Goal: Task Accomplishment & Management: Manage account settings

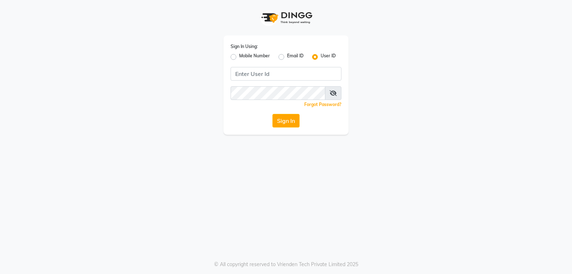
click at [239, 56] on label "Mobile Number" at bounding box center [254, 57] width 31 height 9
click at [239, 56] on input "Mobile Number" at bounding box center [241, 55] width 5 height 5
radio input "true"
radio input "false"
click at [239, 74] on div at bounding box center [242, 73] width 23 height 8
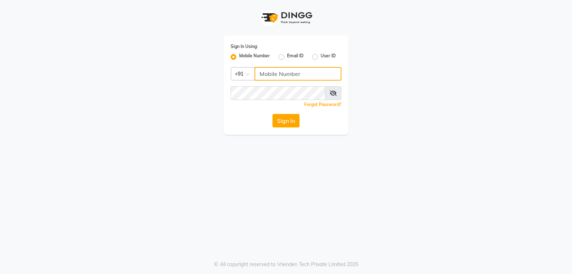
click at [267, 74] on input "Username" at bounding box center [298, 74] width 87 height 14
type input "141061400"
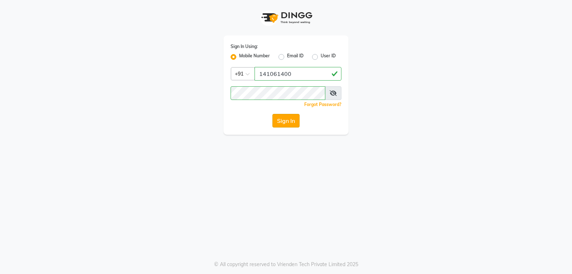
click at [289, 122] on button "Sign In" at bounding box center [285, 121] width 27 height 14
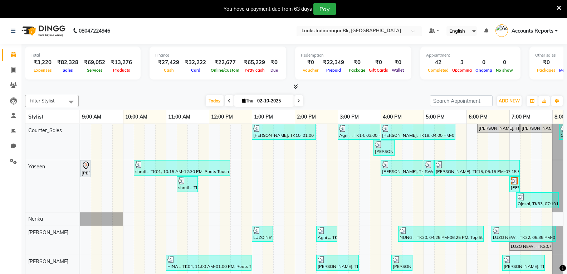
click at [354, 27] on div "× Looks Indiranagar Blr, Bengaluru" at bounding box center [350, 30] width 99 height 7
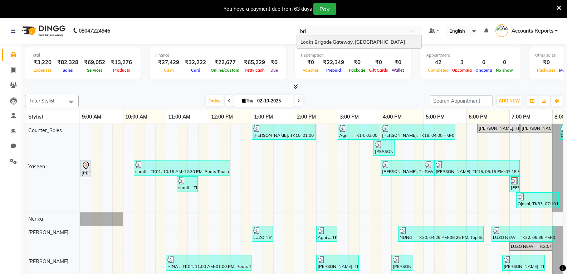
type input "brig"
click at [340, 40] on span "Looks Brigade Gateway, [GEOGRAPHIC_DATA]" at bounding box center [352, 42] width 104 height 6
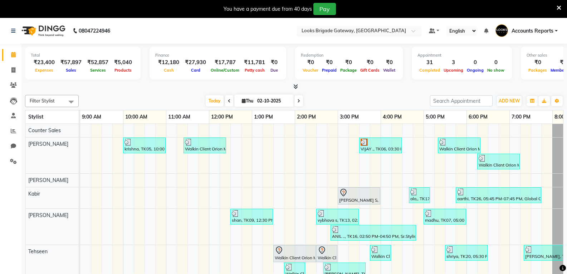
click at [350, 31] on input "text" at bounding box center [352, 31] width 104 height 7
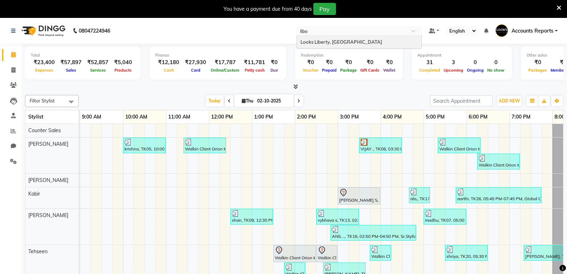
type input "liber"
click at [337, 43] on span "Looks Liberty, [GEOGRAPHIC_DATA]" at bounding box center [341, 42] width 82 height 6
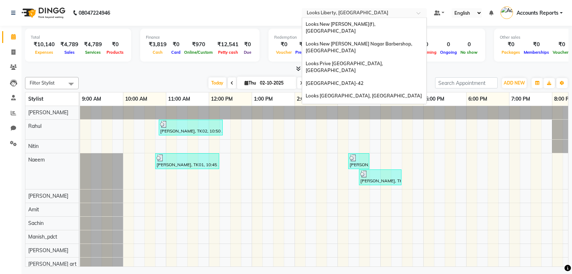
click at [373, 11] on input "text" at bounding box center [357, 13] width 104 height 7
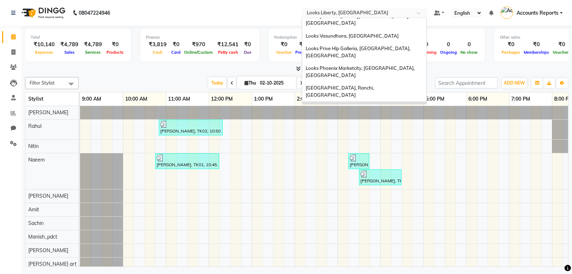
click at [352, 149] on span "Looks Tgip Mall Noida, [GEOGRAPHIC_DATA],up" at bounding box center [359, 152] width 107 height 6
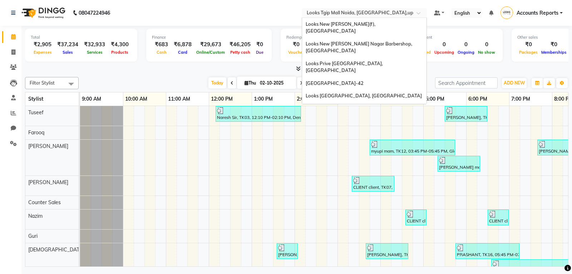
click at [381, 14] on input "text" at bounding box center [357, 13] width 104 height 7
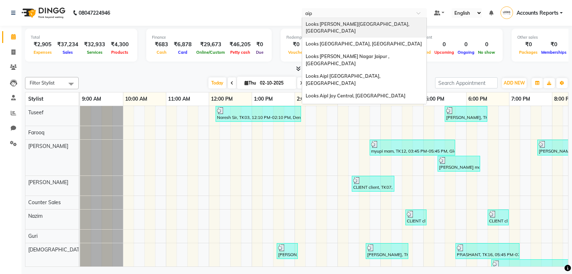
type input "aipl"
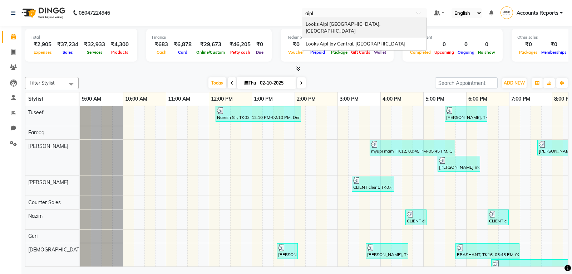
click at [352, 21] on span "Looks Aipl [GEOGRAPHIC_DATA], [GEOGRAPHIC_DATA]" at bounding box center [344, 27] width 76 height 13
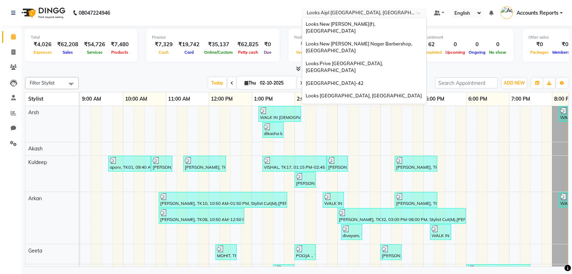
click at [400, 11] on input "text" at bounding box center [357, 13] width 104 height 7
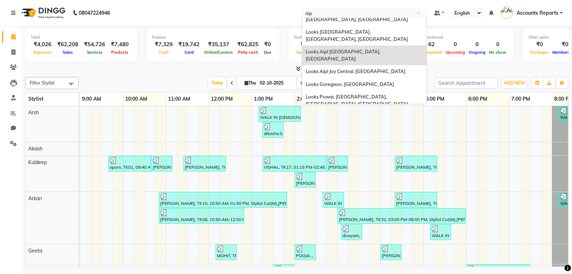
scroll to position [3, 0]
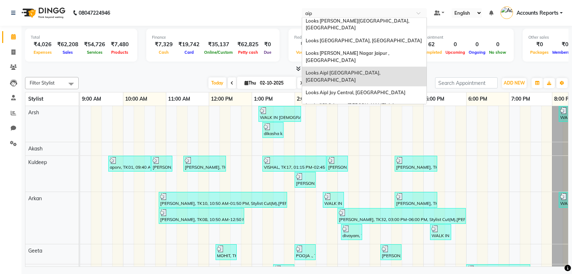
type input "aipl"
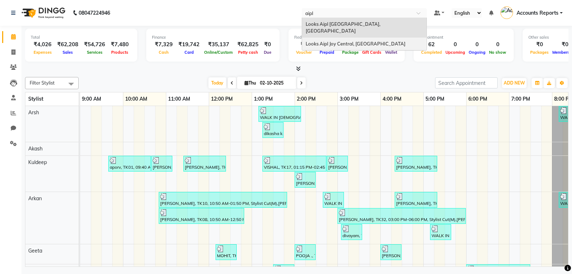
click at [360, 41] on span "Looks Aipl Joy Central, [GEOGRAPHIC_DATA]" at bounding box center [356, 44] width 100 height 6
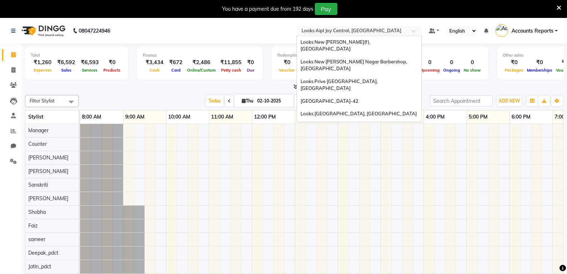
click at [409, 31] on div at bounding box center [358, 31] width 125 height 7
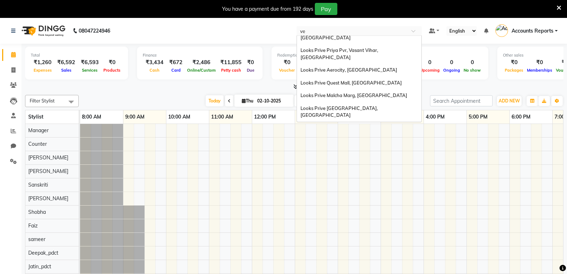
scroll to position [41, 0]
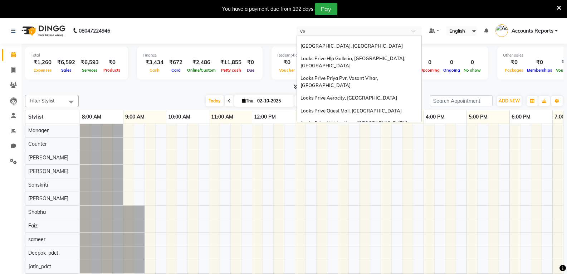
type input "veg"
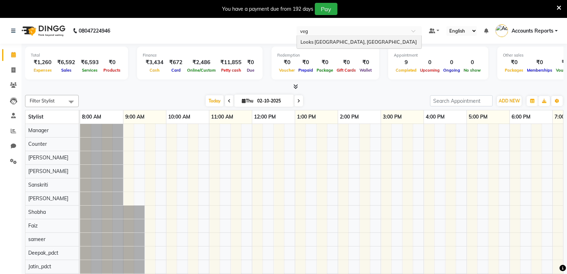
click at [341, 41] on span "Looks [GEOGRAPHIC_DATA], [GEOGRAPHIC_DATA]" at bounding box center [358, 42] width 116 height 6
